Goal: Information Seeking & Learning: Learn about a topic

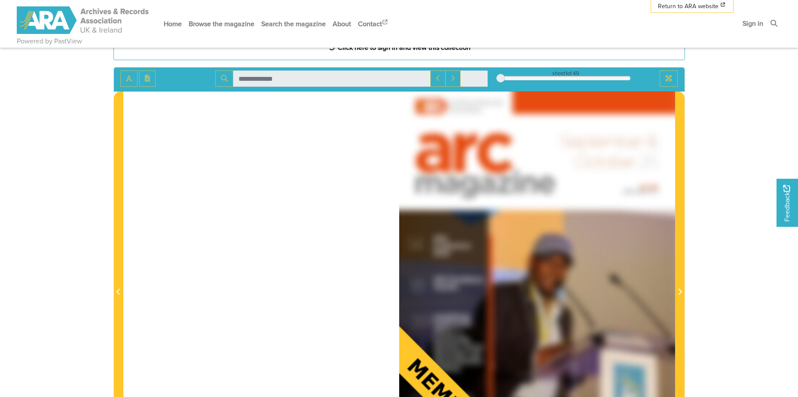
scroll to position [43, 0]
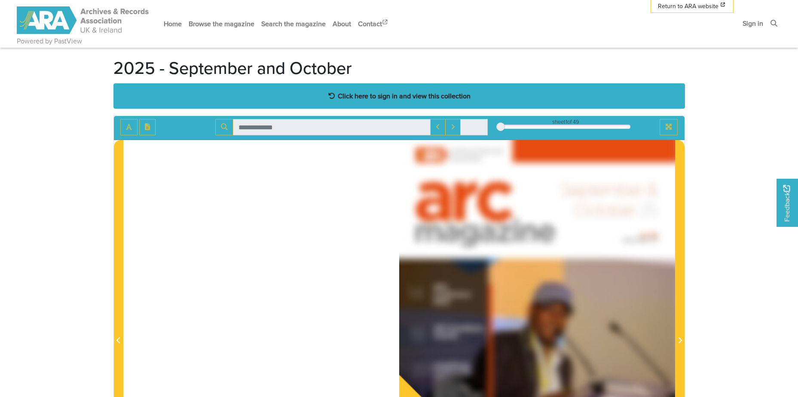
click at [399, 103] on div "Click here to sign in and view this collection" at bounding box center [400, 95] width 572 height 25
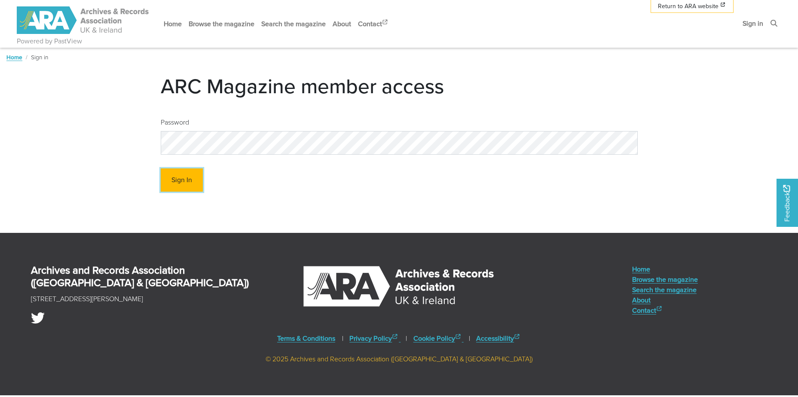
click at [181, 182] on button "Sign In" at bounding box center [182, 181] width 42 height 24
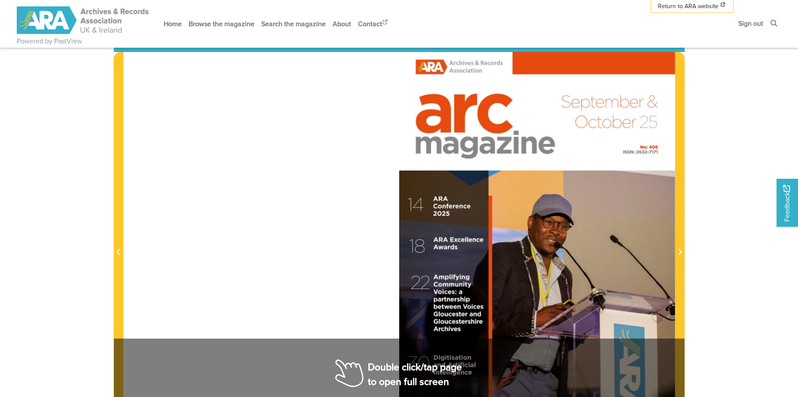
scroll to position [172, 0]
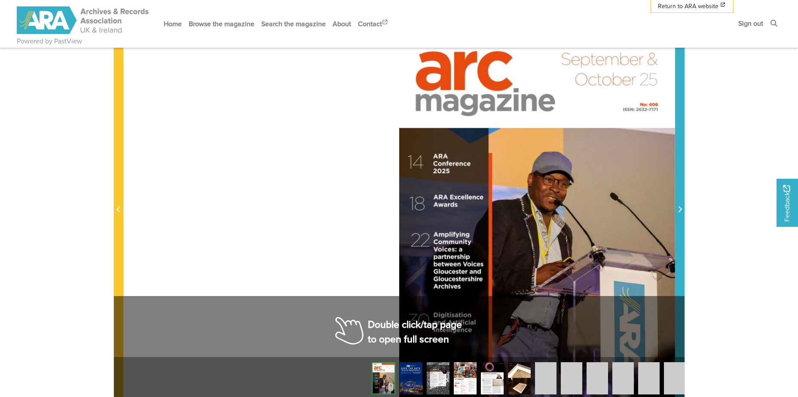
click at [683, 213] on span "Next Page" at bounding box center [680, 210] width 9 height 10
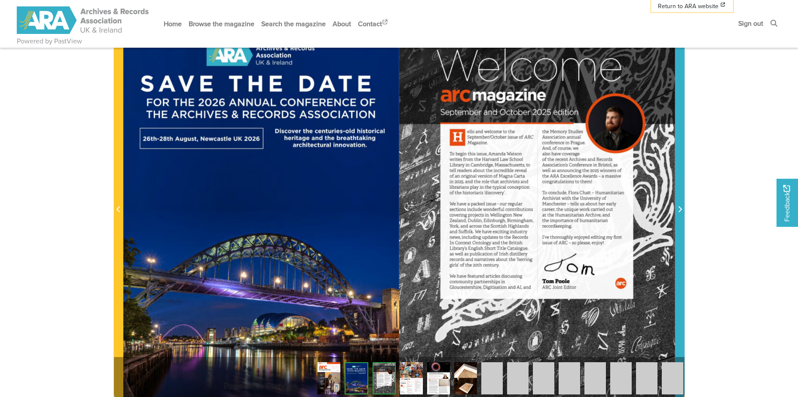
click at [683, 213] on span "Next Page" at bounding box center [680, 210] width 9 height 10
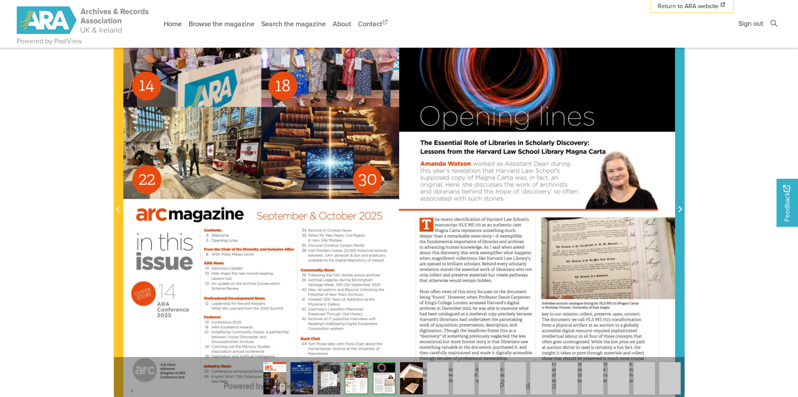
click at [683, 213] on span "Next Page" at bounding box center [680, 210] width 9 height 10
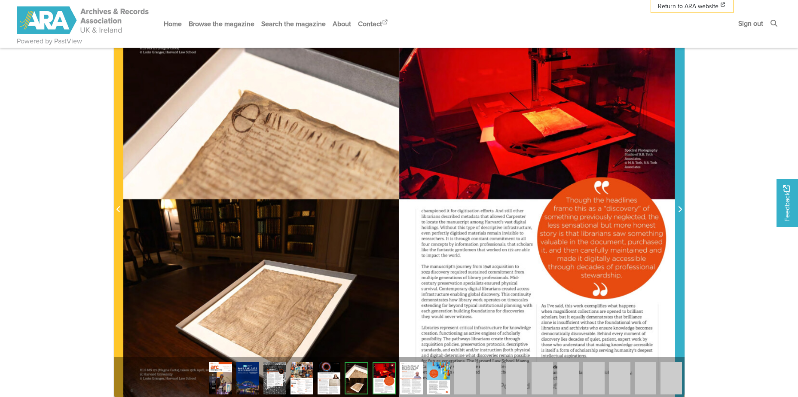
click at [683, 213] on span "Next Page" at bounding box center [680, 210] width 9 height 10
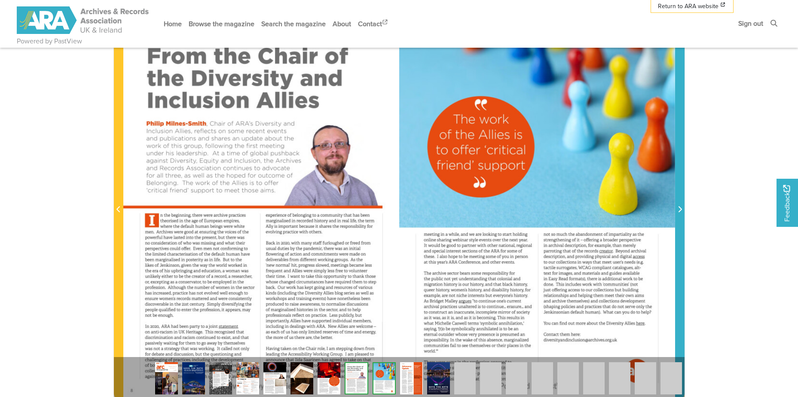
click at [683, 213] on span "Next Page" at bounding box center [680, 210] width 9 height 10
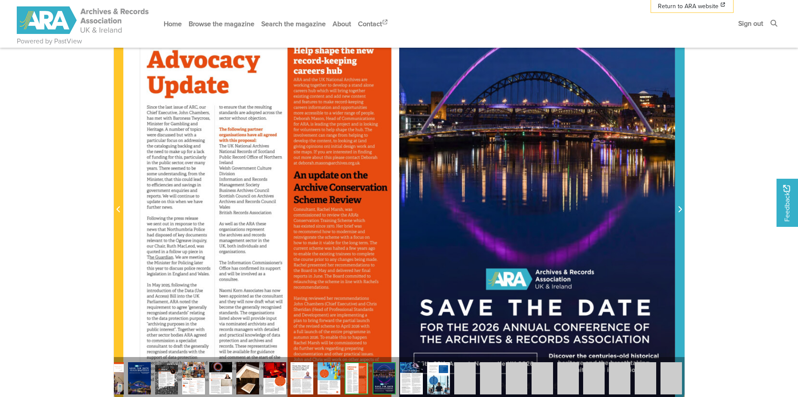
click at [683, 213] on span "Next Page" at bounding box center [680, 210] width 9 height 10
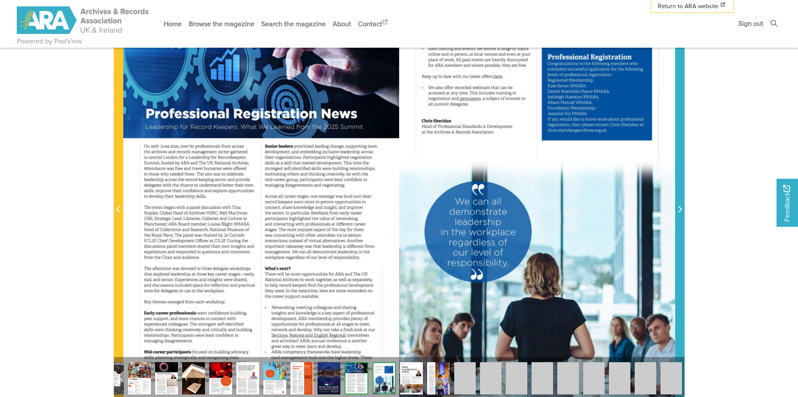
click at [683, 213] on span "Next Page" at bounding box center [680, 210] width 9 height 10
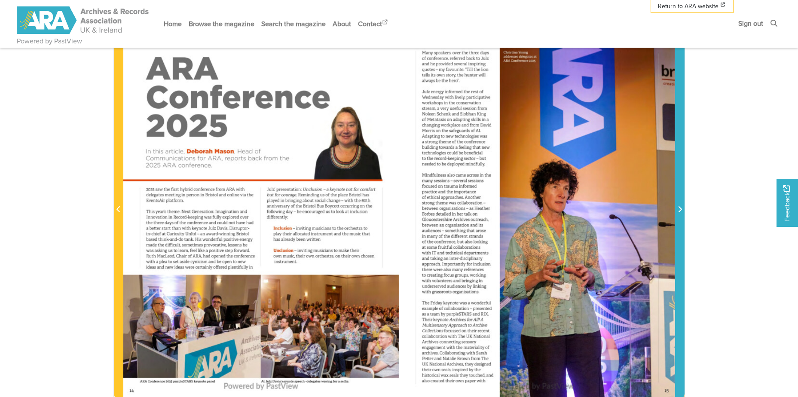
click at [683, 213] on span "Next Page" at bounding box center [680, 210] width 9 height 10
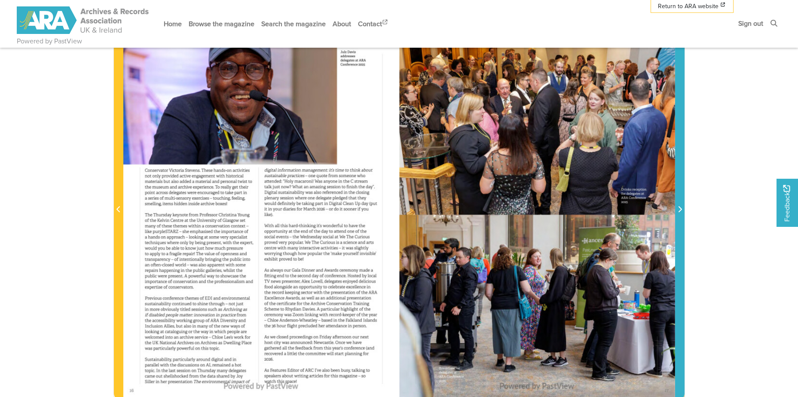
click at [683, 213] on span "Next Page" at bounding box center [680, 210] width 9 height 10
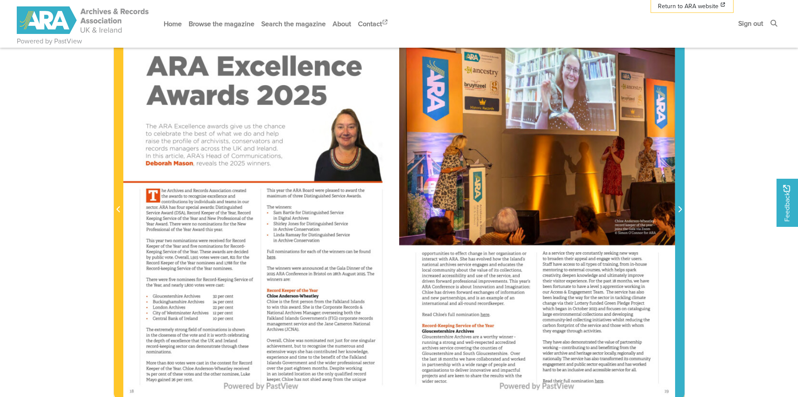
click at [683, 213] on span "Next Page" at bounding box center [680, 210] width 9 height 10
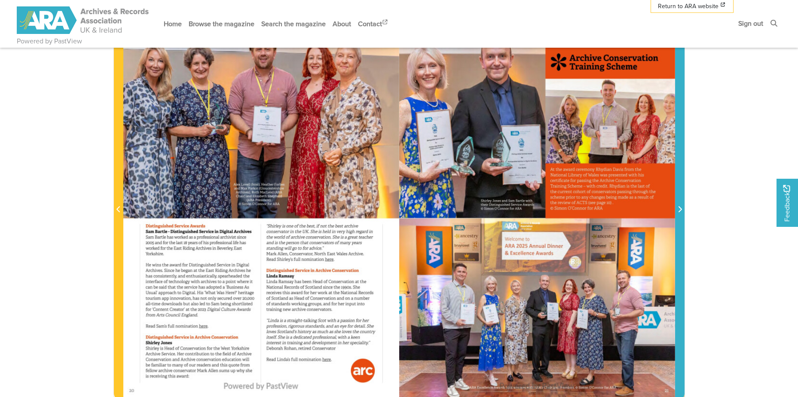
click at [683, 213] on span "Next Page" at bounding box center [680, 210] width 9 height 10
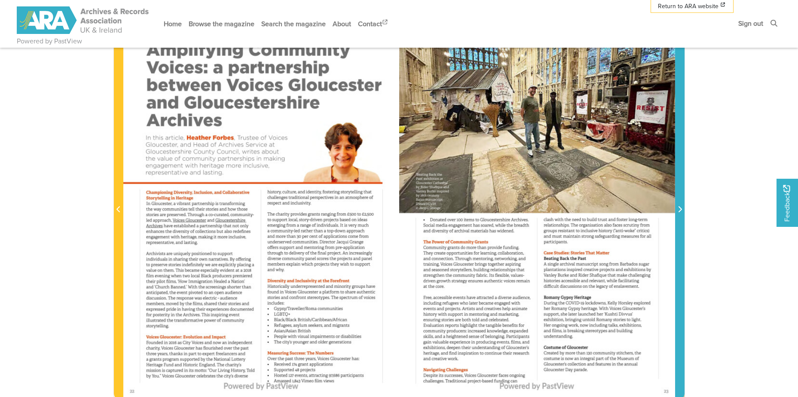
click at [683, 213] on span "Next Page" at bounding box center [680, 210] width 9 height 10
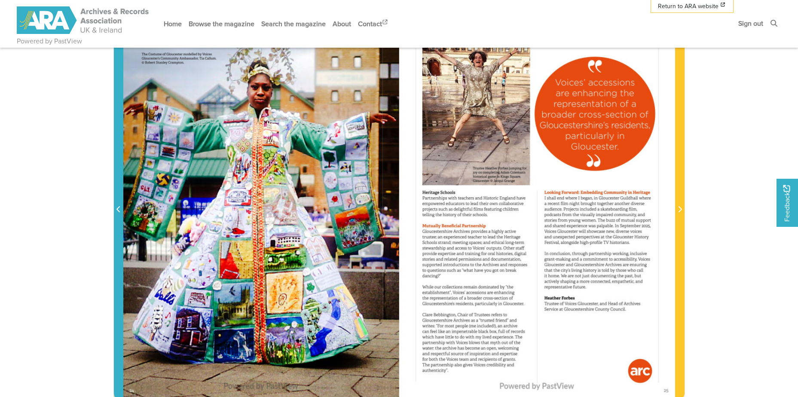
click at [117, 211] on icon "Previous Page" at bounding box center [118, 209] width 3 height 6
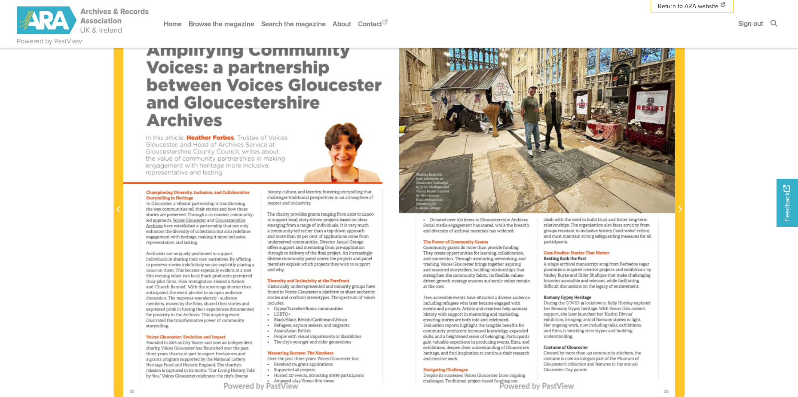
drag, startPoint x: 146, startPoint y: 193, endPoint x: 359, endPoint y: 316, distance: 245.9
click at [359, 316] on div at bounding box center [261, 204] width 276 height 390
click at [205, 241] on div at bounding box center [261, 204] width 276 height 390
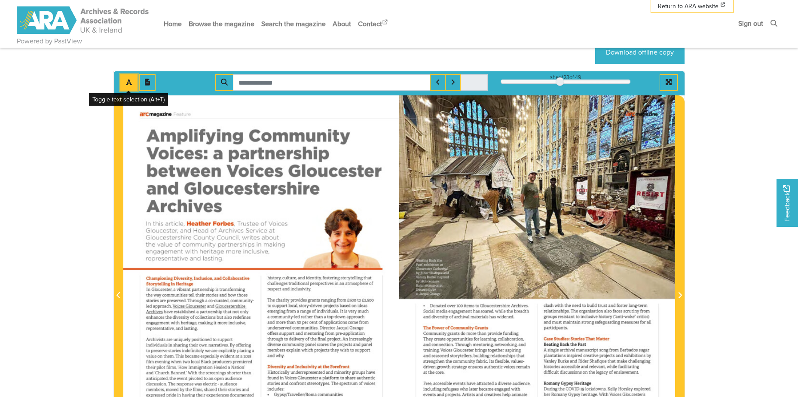
click at [125, 83] on button "Toggle text selection (Alt+T)" at bounding box center [128, 82] width 17 height 16
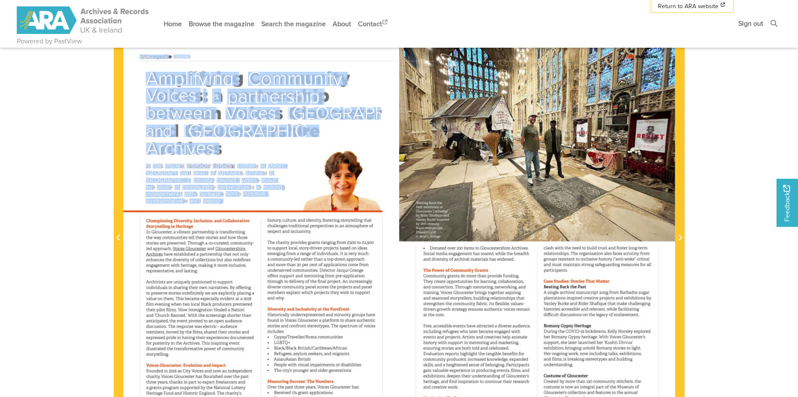
scroll to position [262, 0]
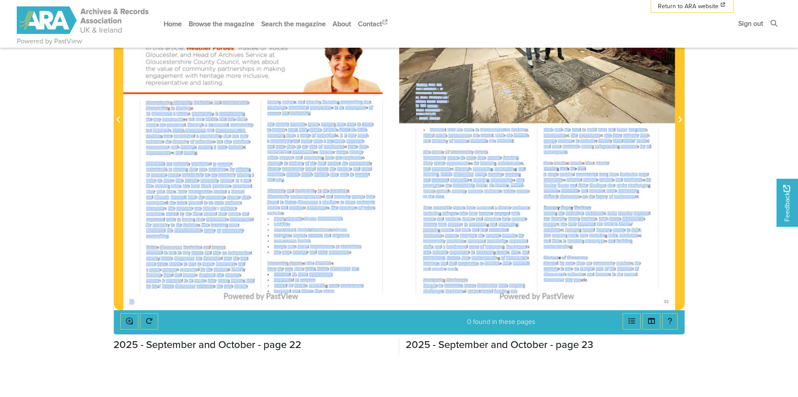
drag, startPoint x: 147, startPoint y: 280, endPoint x: 581, endPoint y: 281, distance: 434.2
click at [581, 281] on div "arcmagazine Feature Amplifying Community Voices : a partnership between Voices …" at bounding box center [399, 115] width 552 height 390
copy div "Loremipsumd Sitametco , Adipiscin , eli Seddoeiusmodt Incididuntut la Etdolore …"
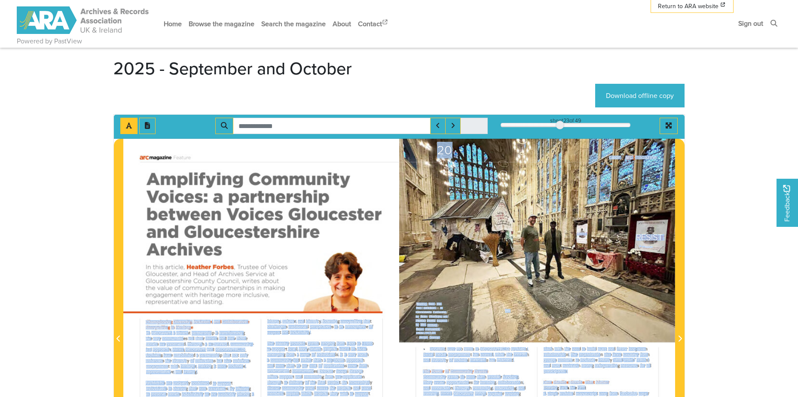
scroll to position [0, 0]
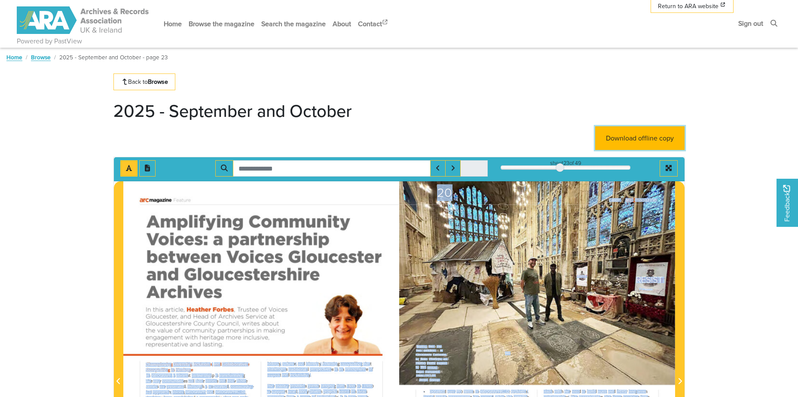
click at [629, 136] on link "Download offline copy" at bounding box center [639, 138] width 89 height 24
